Goal: Obtain resource: Download file/media

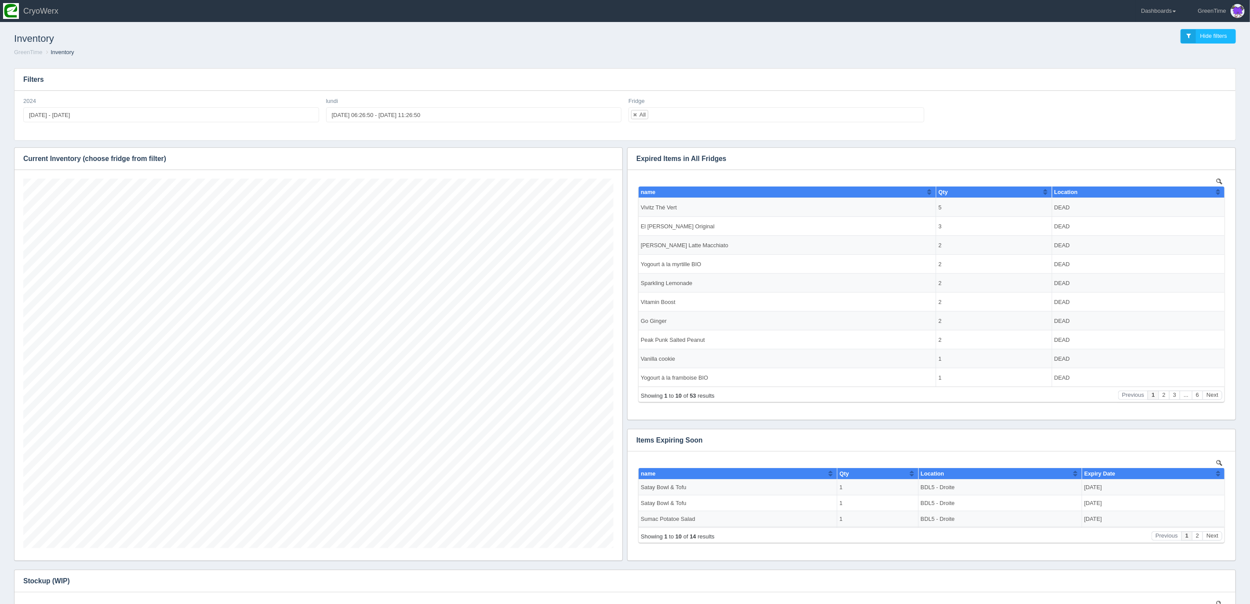
scroll to position [369, 590]
click at [1162, 11] on link "Dashboards" at bounding box center [1159, 11] width 46 height 22
click at [1150, 66] on link "GreenTime" at bounding box center [1195, 64] width 119 height 17
click at [1160, 129] on link "Sales" at bounding box center [1195, 132] width 119 height 17
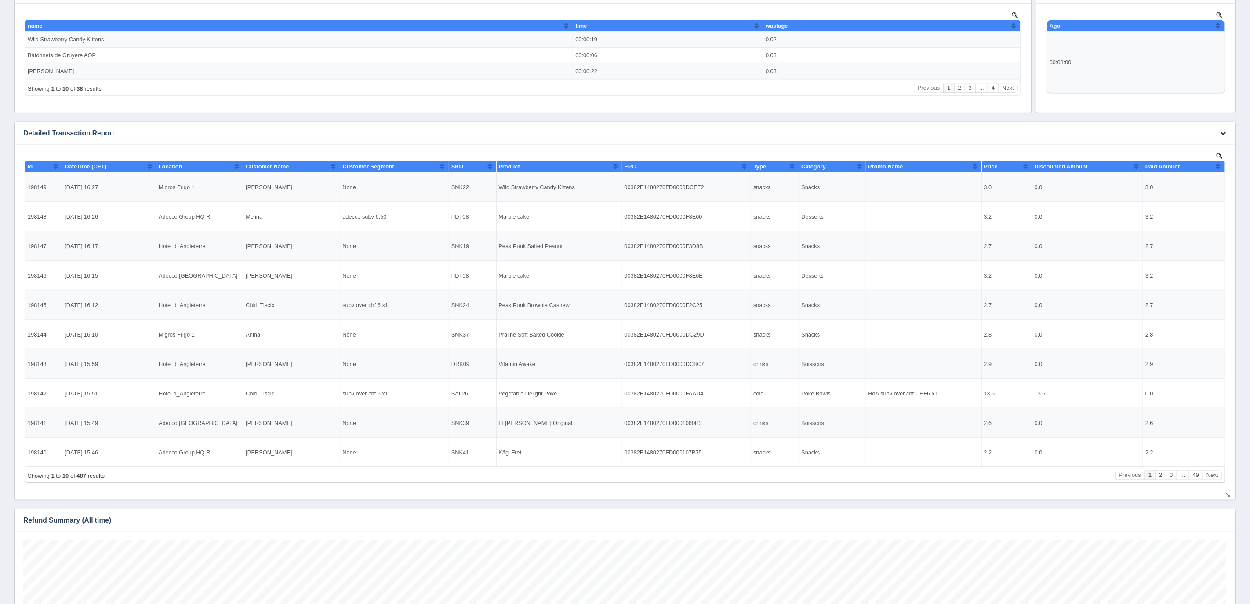
click at [1218, 130] on button "button" at bounding box center [1223, 134] width 12 height 14
click at [1183, 142] on link "Download CSV" at bounding box center [1194, 146] width 70 height 13
